Goal: Task Accomplishment & Management: Manage account settings

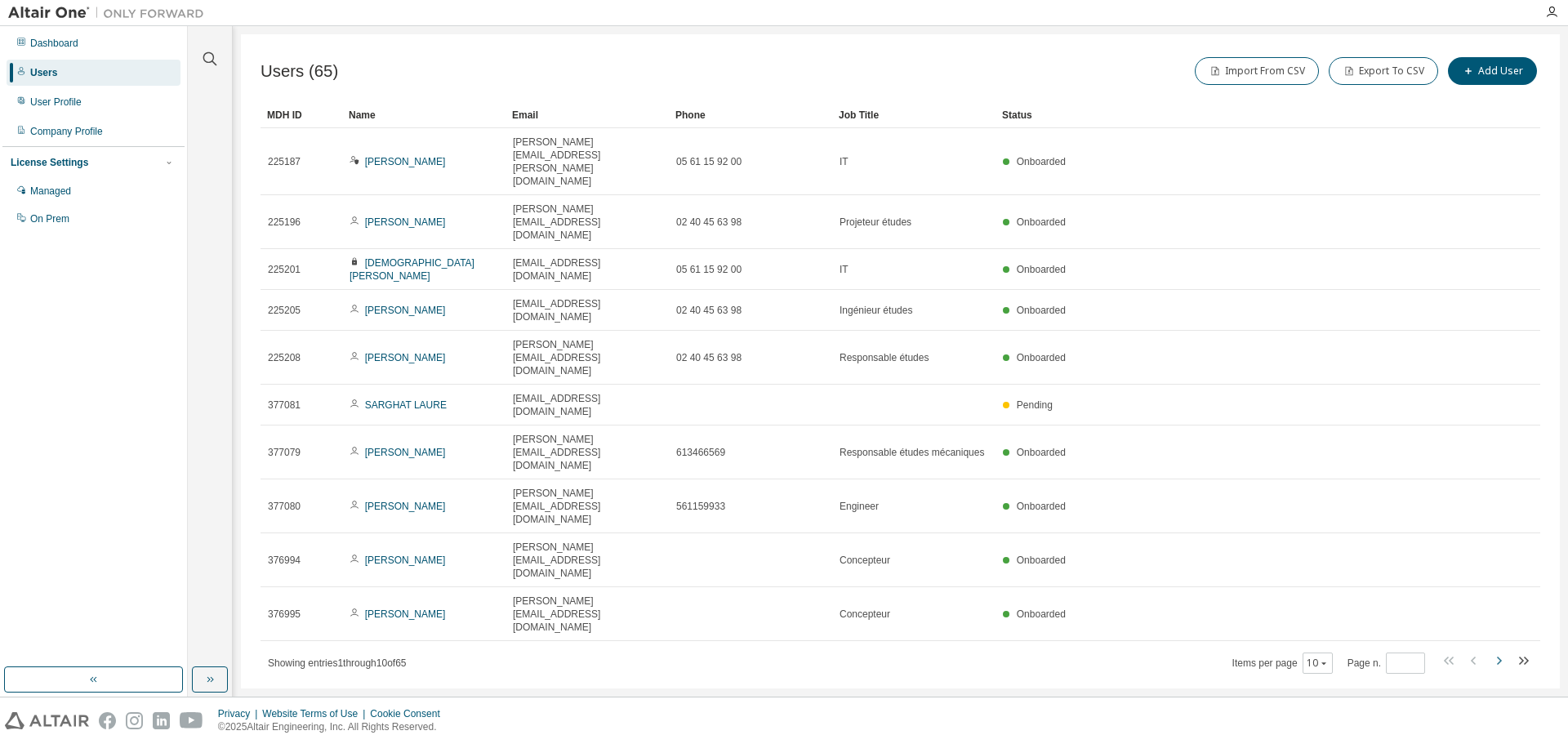
click at [1503, 651] on icon "button" at bounding box center [1498, 660] width 19 height 19
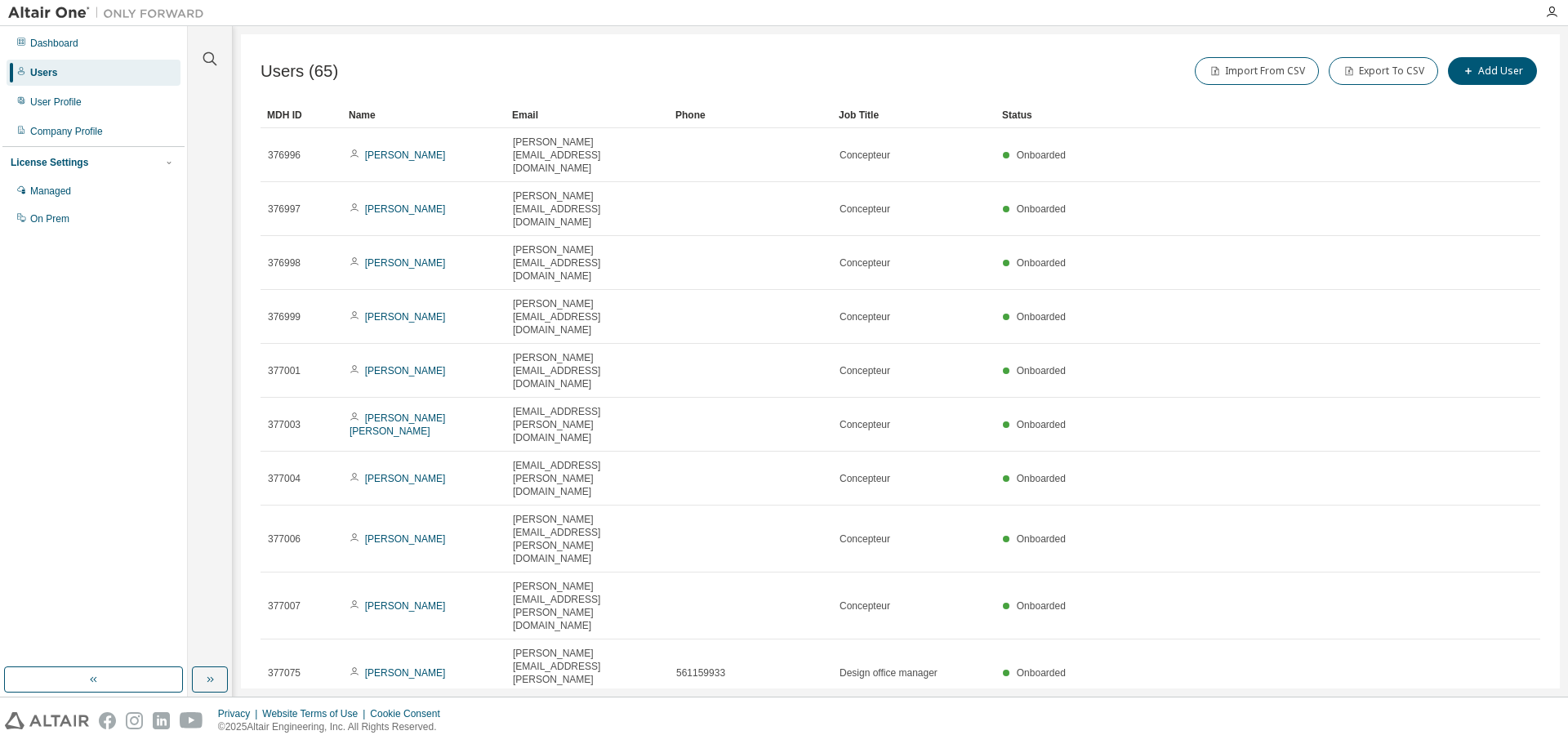
click at [1498, 716] on icon "button" at bounding box center [1498, 726] width 19 height 19
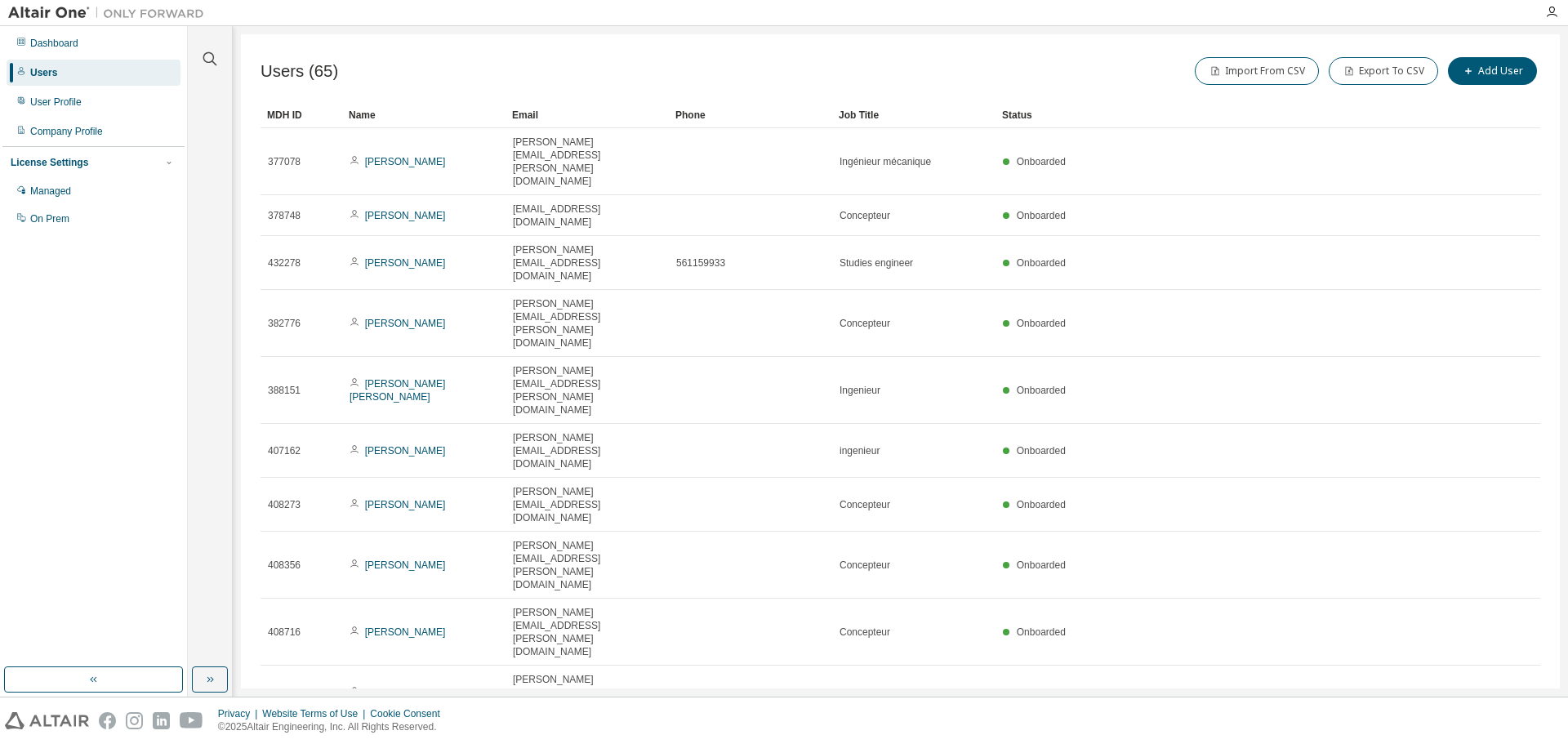
click at [1498, 730] on icon "button" at bounding box center [1498, 739] width 19 height 19
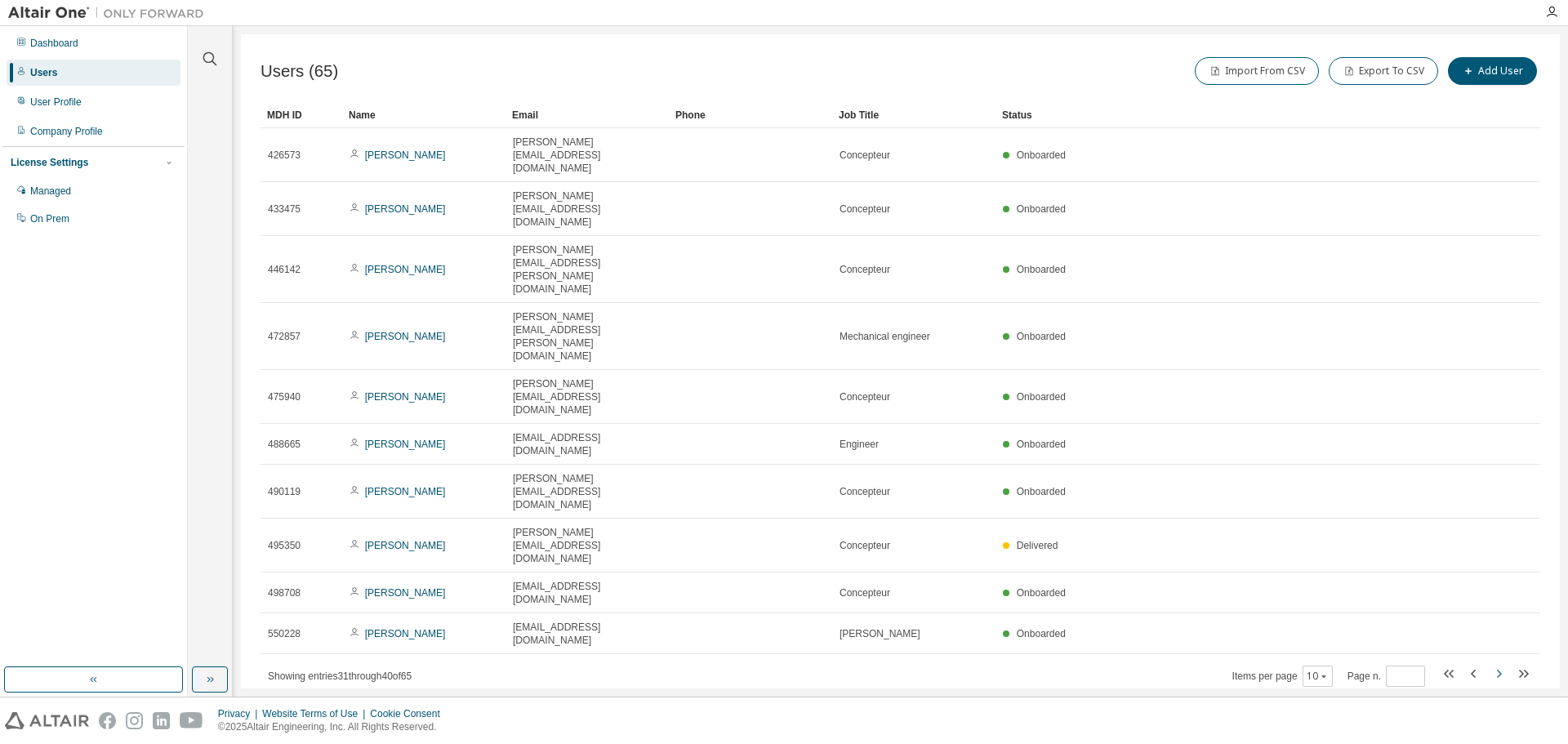
click at [1498, 664] on icon "button" at bounding box center [1498, 673] width 19 height 19
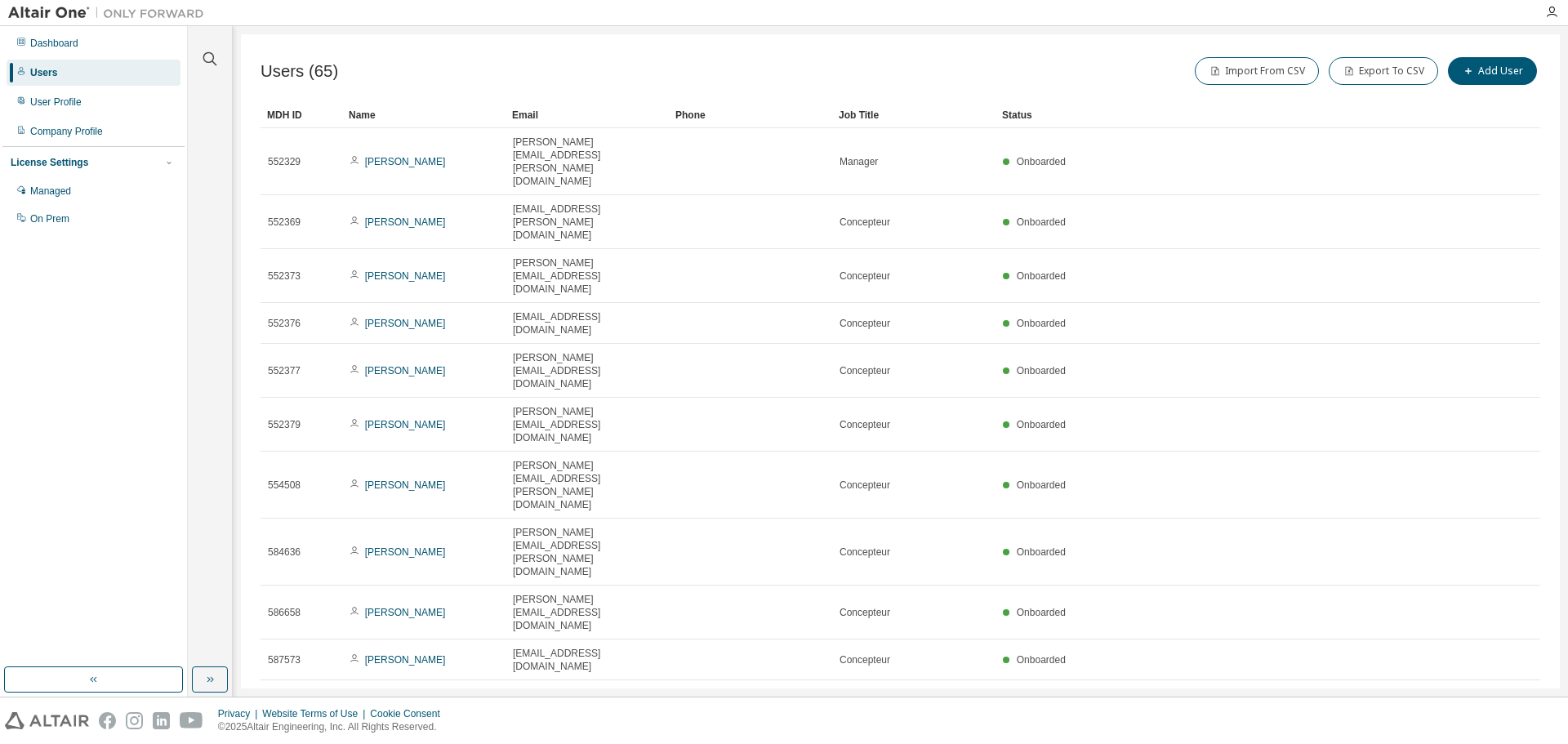
click at [1498, 690] on icon "button" at bounding box center [1498, 699] width 19 height 19
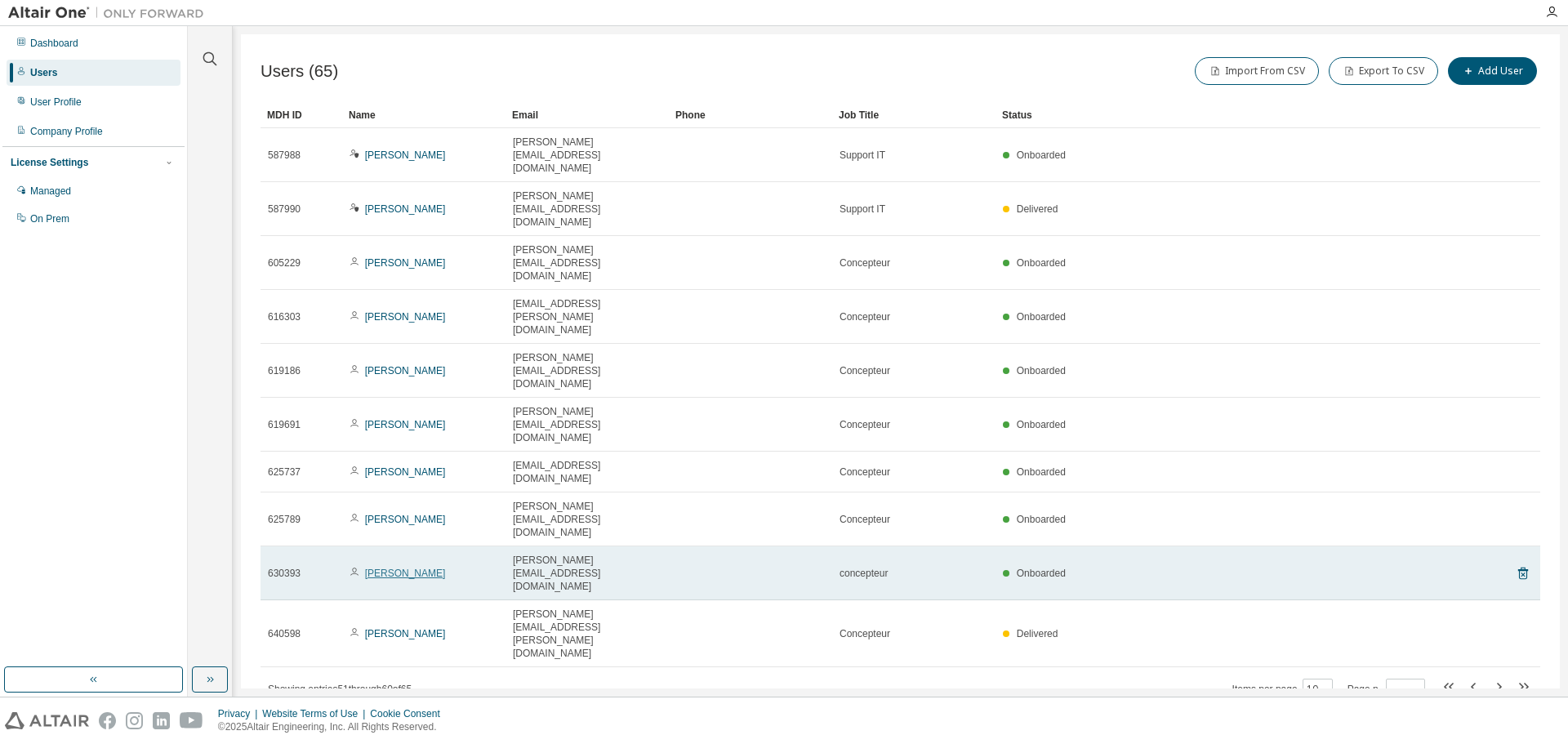
click at [418, 568] on link "[PERSON_NAME]" at bounding box center [406, 574] width 81 height 12
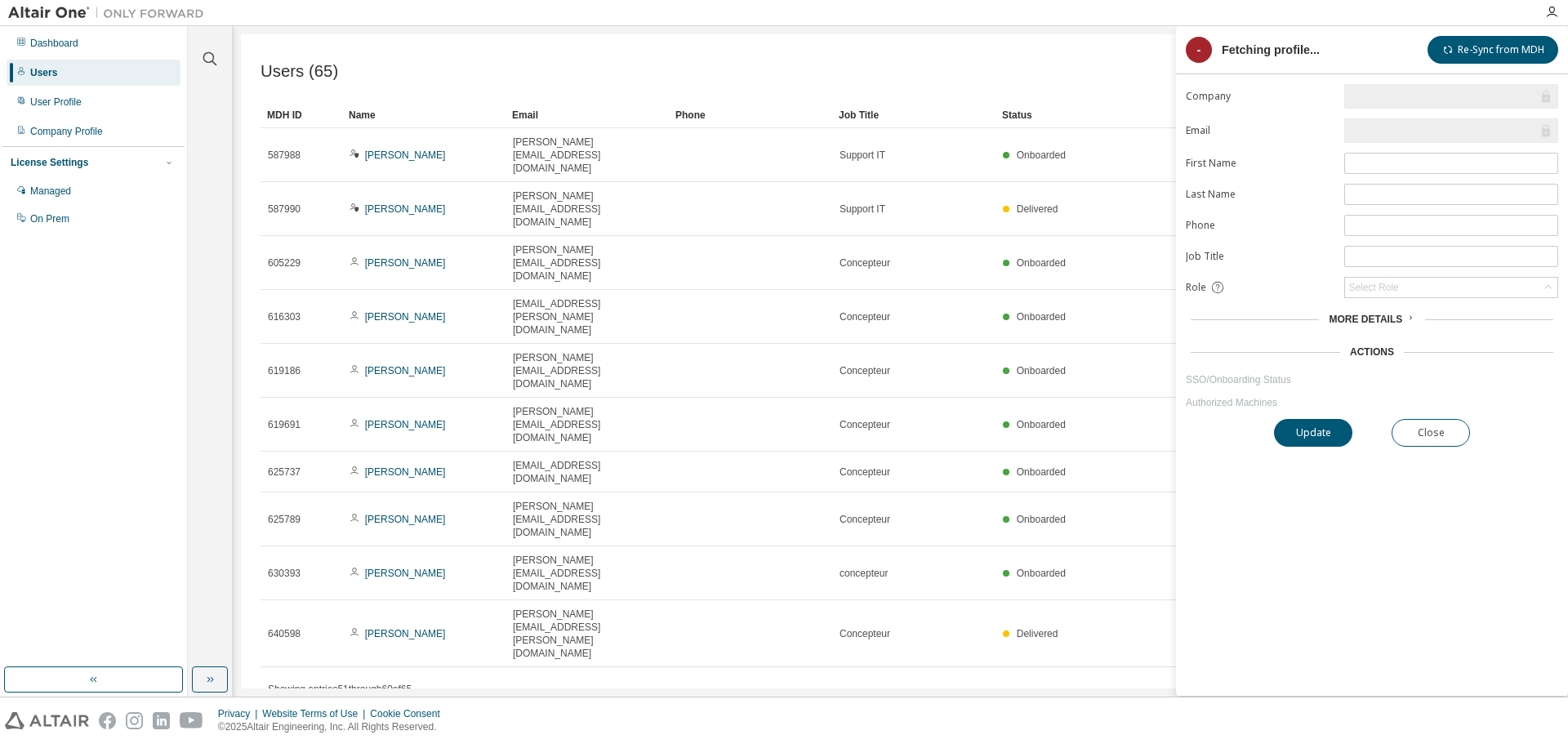
type input "*"
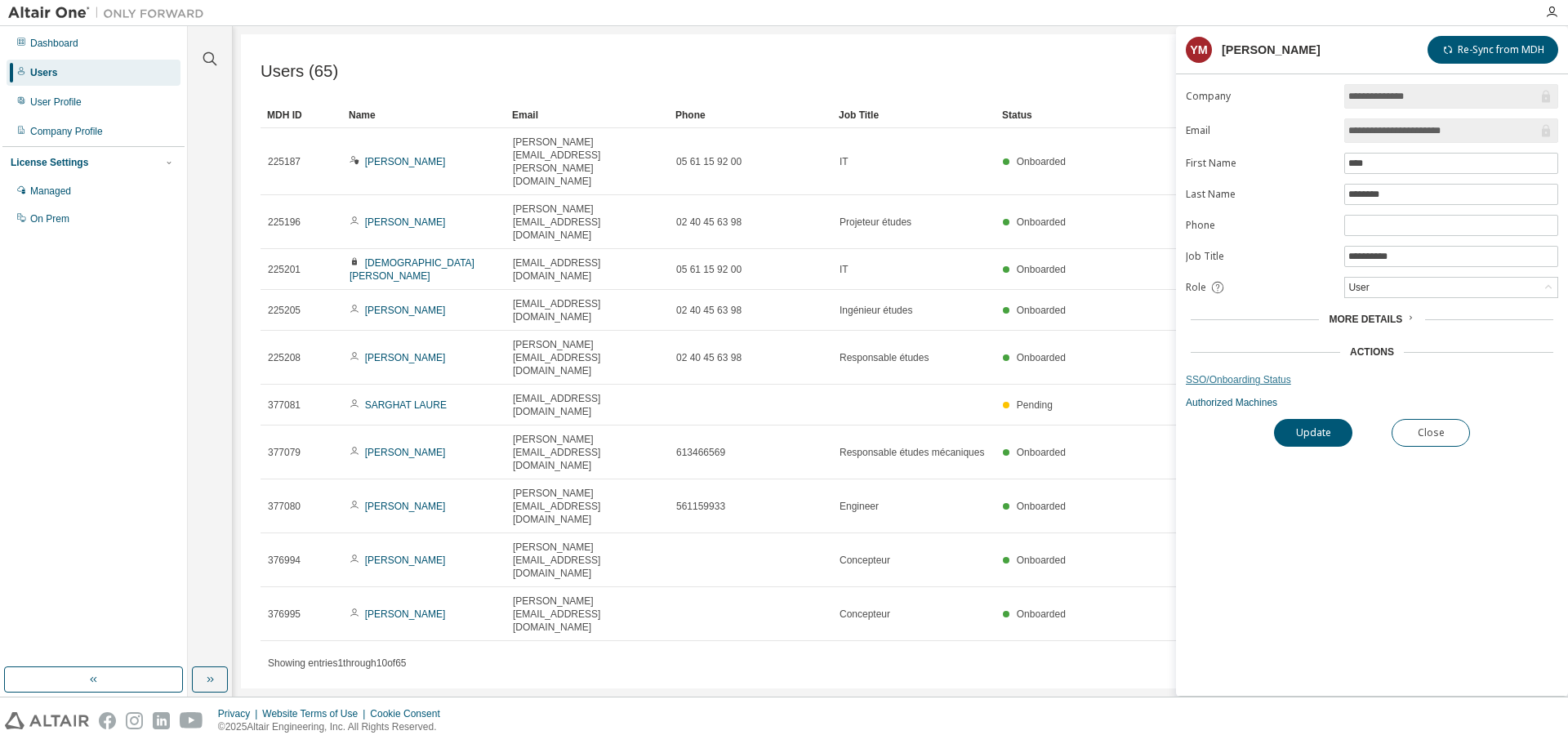
click at [1239, 384] on link "SSO/Onboarding Status" at bounding box center [1372, 380] width 373 height 13
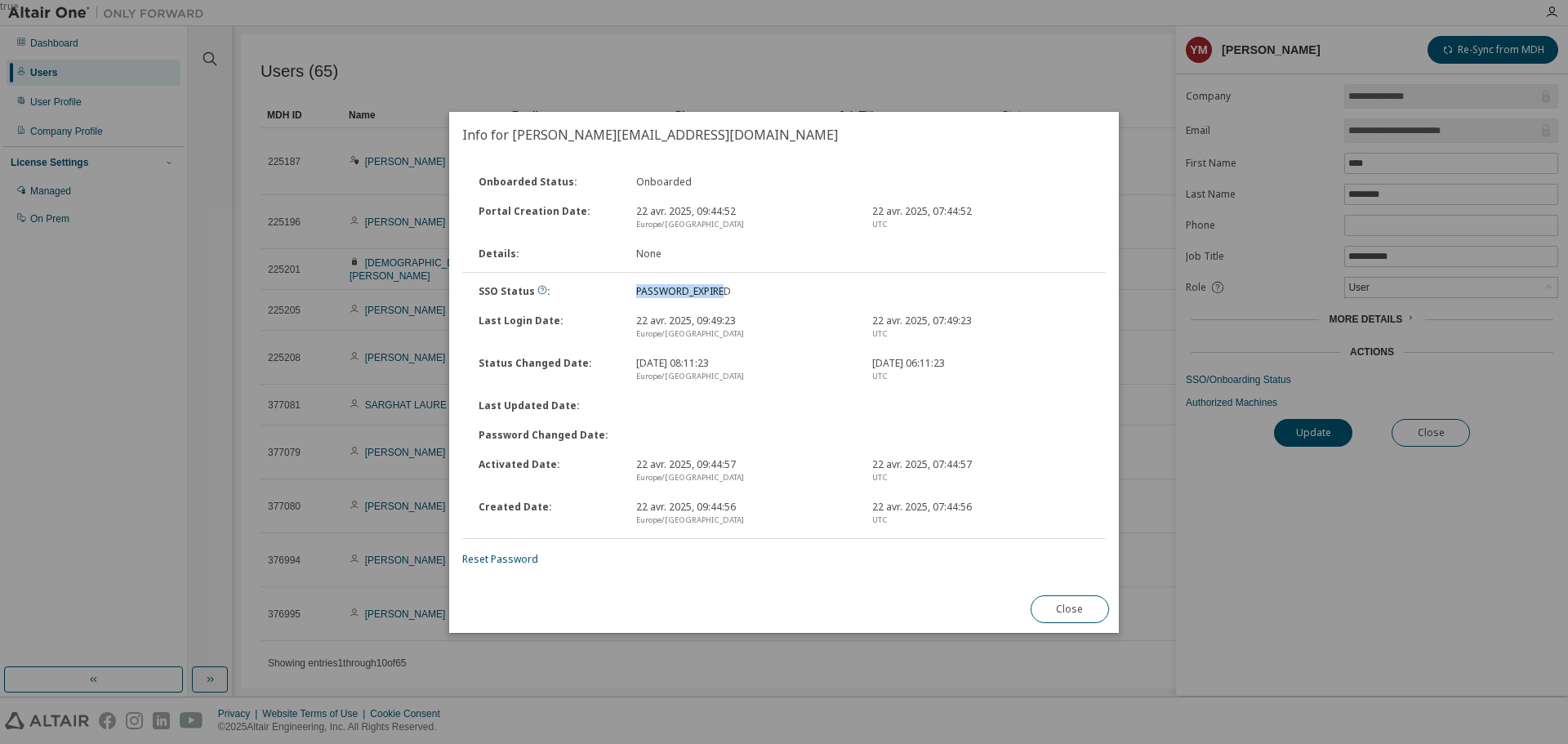
drag, startPoint x: 630, startPoint y: 295, endPoint x: 733, endPoint y: 290, distance: 103.1
click at [727, 293] on div "PASSWORD_EXPIRED" at bounding box center [744, 291] width 236 height 13
click at [736, 290] on div "PASSWORD_EXPIRED" at bounding box center [744, 291] width 236 height 13
click at [538, 286] on icon at bounding box center [543, 290] width 10 height 10
click at [506, 561] on link "Reset Password" at bounding box center [501, 559] width 76 height 14
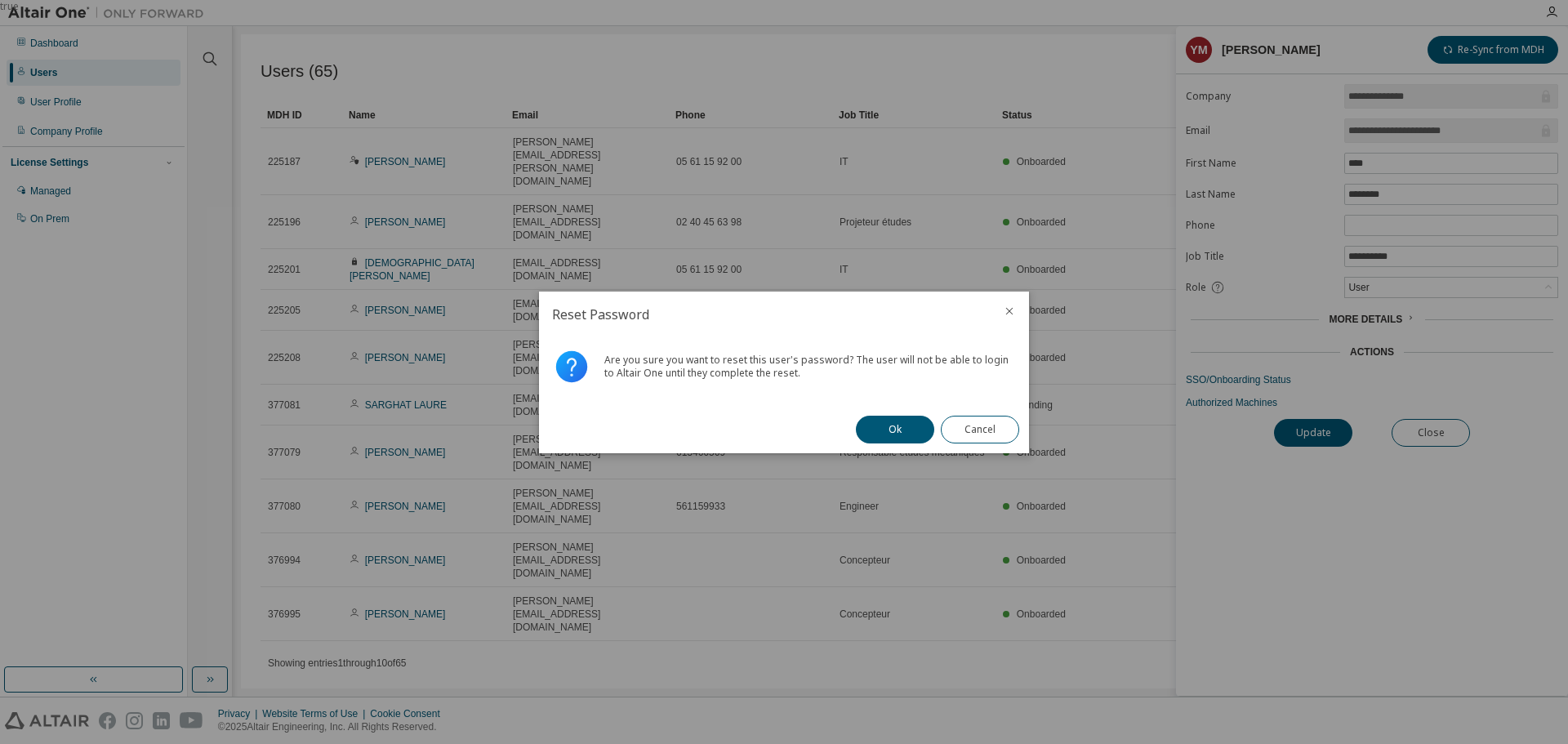
click at [881, 423] on button "Ok" at bounding box center [894, 429] width 78 height 28
click at [980, 428] on button "Close" at bounding box center [979, 429] width 78 height 28
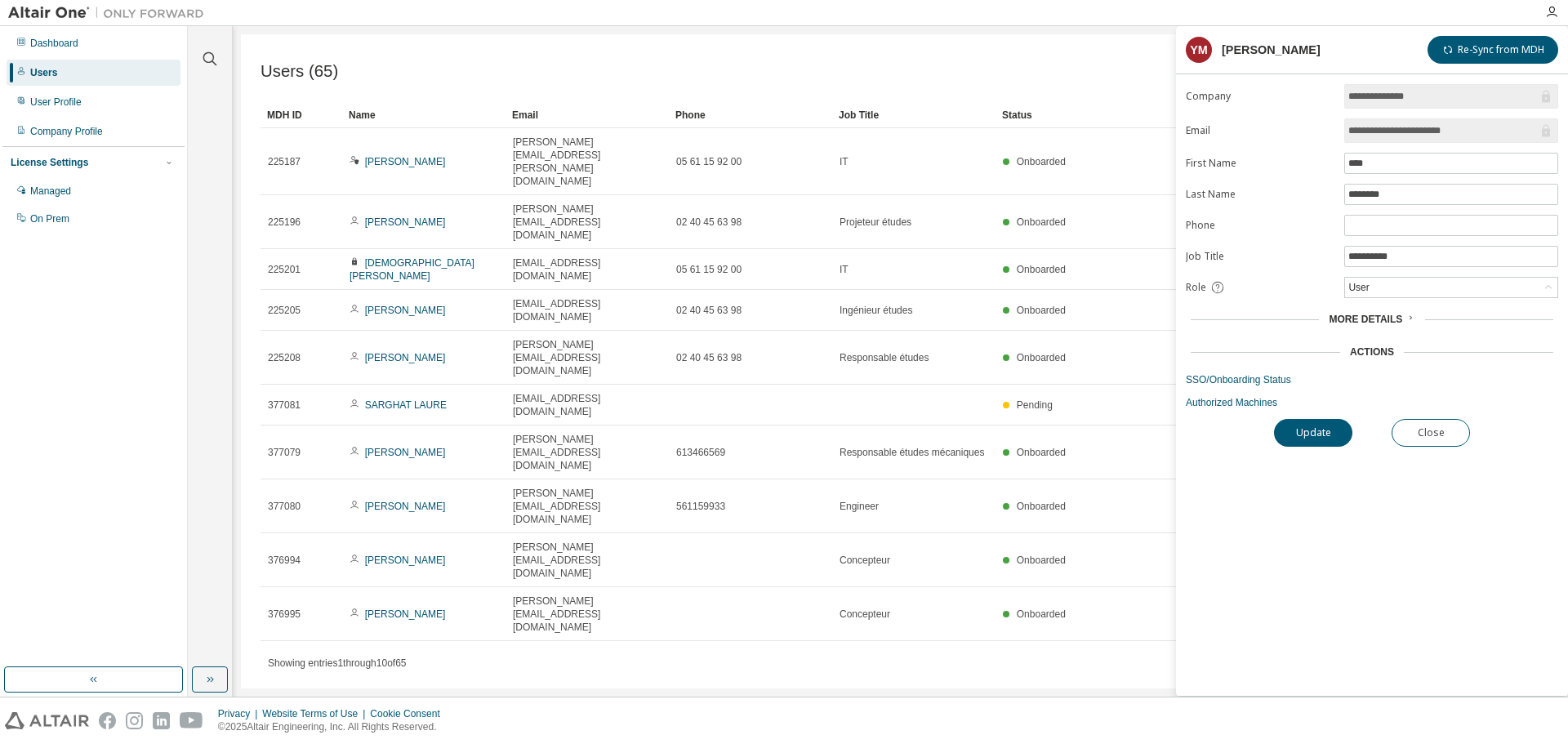
click at [868, 571] on div "Users (65) Import From CSV Export To CSV Add User Clear Load Save Save As Field…" at bounding box center [900, 361] width 1319 height 654
click at [726, 579] on div "Users (65) Import From CSV Export To CSV Add User Clear Load Save Save As Field…" at bounding box center [900, 361] width 1319 height 654
click at [697, 544] on div "Users (65) Import From CSV Export To CSV Add User Clear Load Save Save As Field…" at bounding box center [900, 361] width 1319 height 654
click at [675, 536] on div "Users (65) Import From CSV Export To CSV Add User Clear Load Save Save As Field…" at bounding box center [900, 361] width 1319 height 654
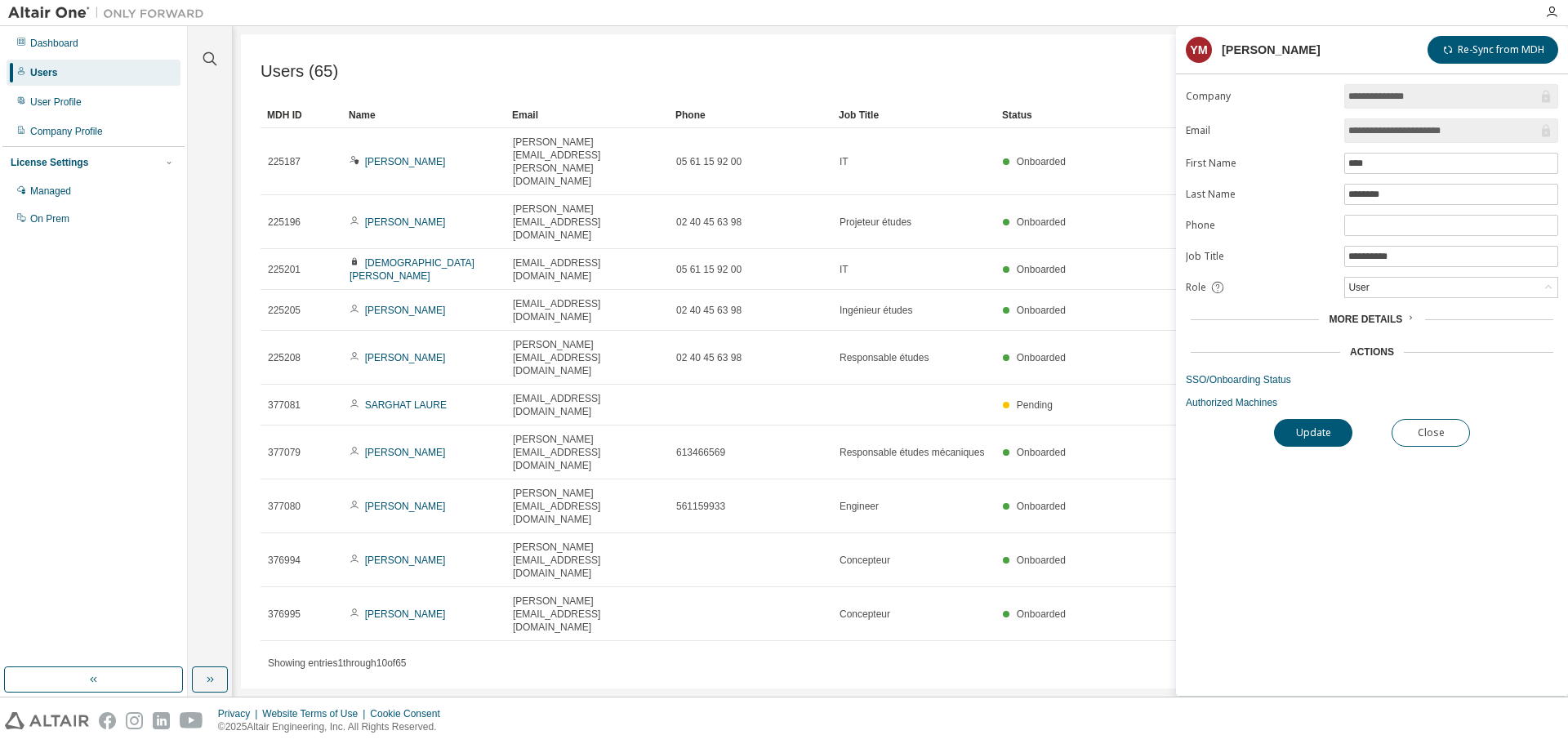
click at [517, 506] on div "Users (65) Import From CSV Export To CSV Add User Clear Load Save Save As Field…" at bounding box center [900, 361] width 1319 height 654
click at [498, 505] on div "Users (65) Import From CSV Export To CSV Add User Clear Load Save Save As Field…" at bounding box center [900, 361] width 1319 height 654
click at [497, 500] on div "Users (65) Import From CSV Export To CSV Add User Clear Load Save Save As Field…" at bounding box center [900, 361] width 1319 height 654
click at [676, 485] on div "Users (65) Import From CSV Export To CSV Add User Clear Load Save Save As Field…" at bounding box center [900, 361] width 1319 height 654
click at [1034, 452] on div "Users (65) Import From CSV Export To CSV Add User Clear Load Save Save As Field…" at bounding box center [900, 361] width 1319 height 654
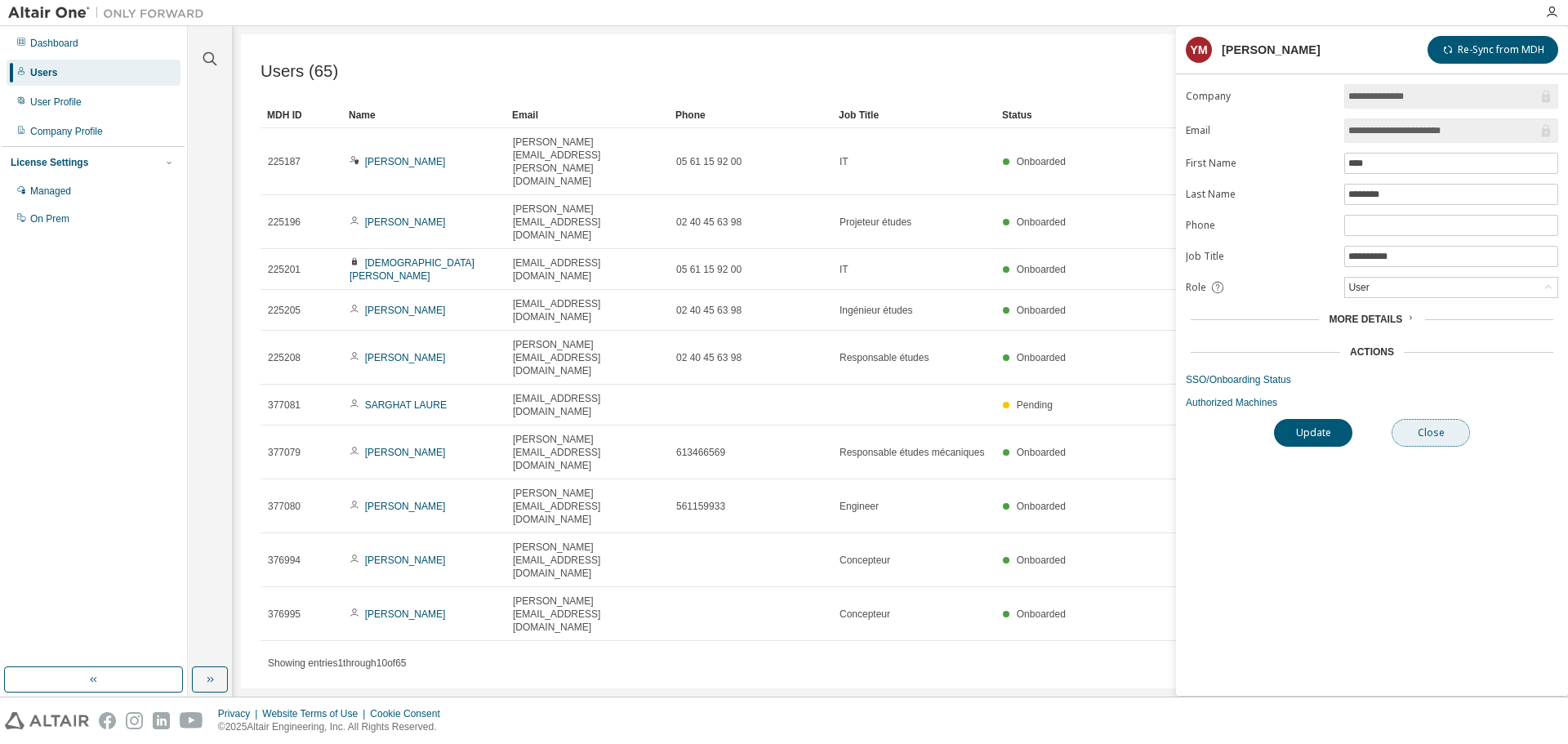
click at [1429, 429] on button "Close" at bounding box center [1430, 432] width 78 height 28
